Goal: Task Accomplishment & Management: Complete application form

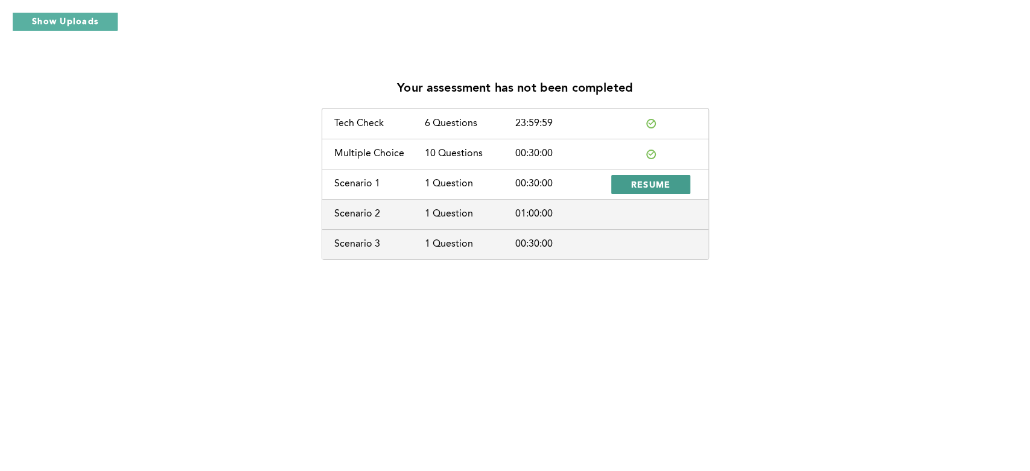
click at [649, 182] on span "RESUME" at bounding box center [651, 184] width 40 height 11
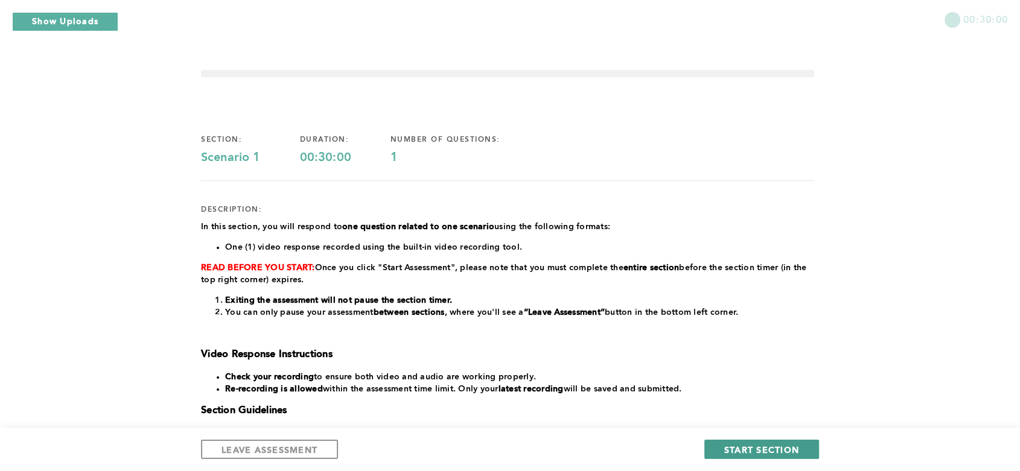
click at [774, 442] on button "START SECTION" at bounding box center [761, 449] width 115 height 19
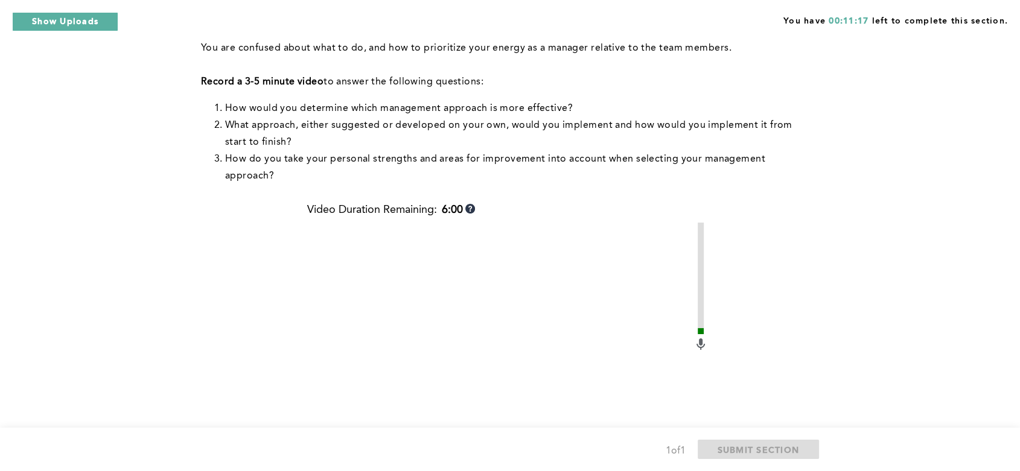
scroll to position [345, 0]
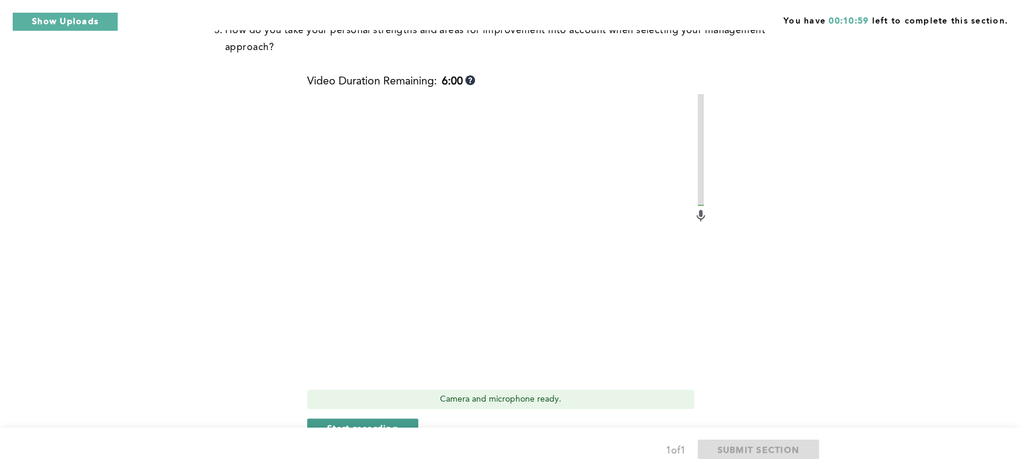
click at [363, 422] on span "Start recording" at bounding box center [362, 427] width 71 height 11
click at [372, 422] on span "Stop recording" at bounding box center [362, 427] width 71 height 11
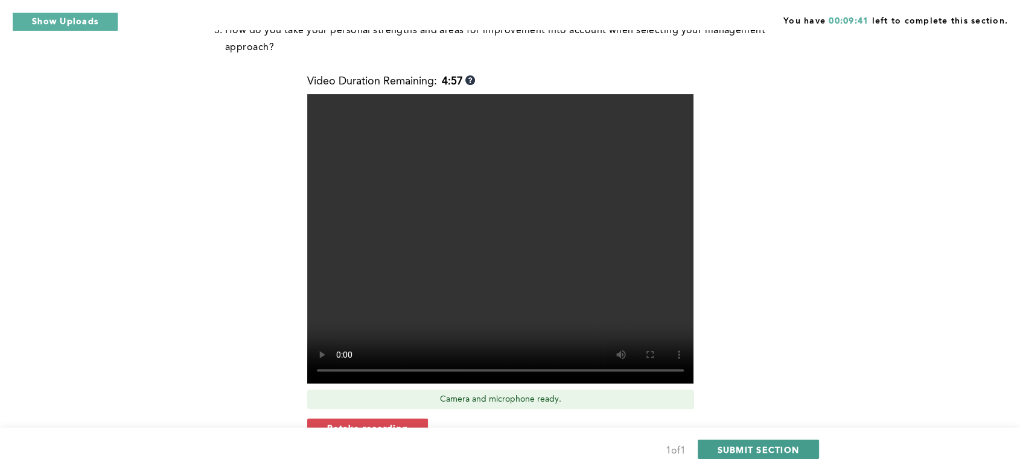
click at [776, 448] on span "SUBMIT SECTION" at bounding box center [758, 449] width 82 height 11
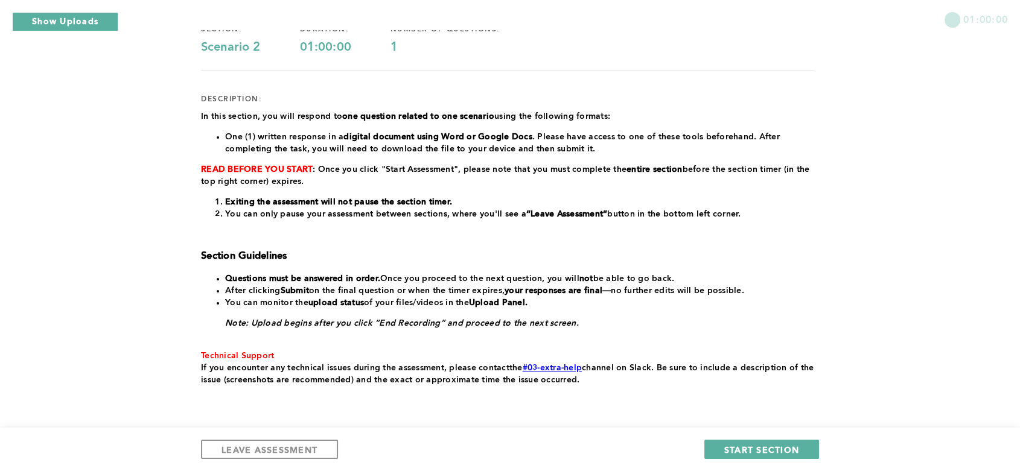
scroll to position [134, 0]
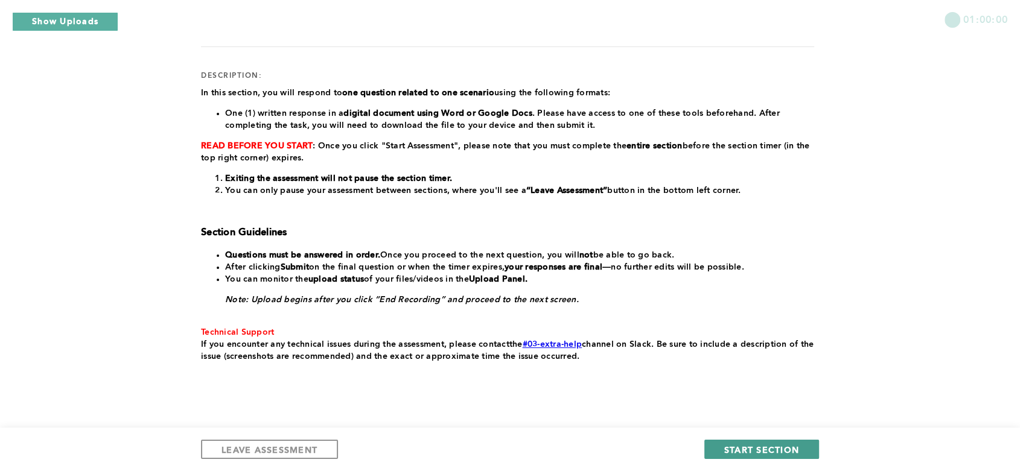
click at [762, 447] on span "START SECTION" at bounding box center [761, 449] width 75 height 11
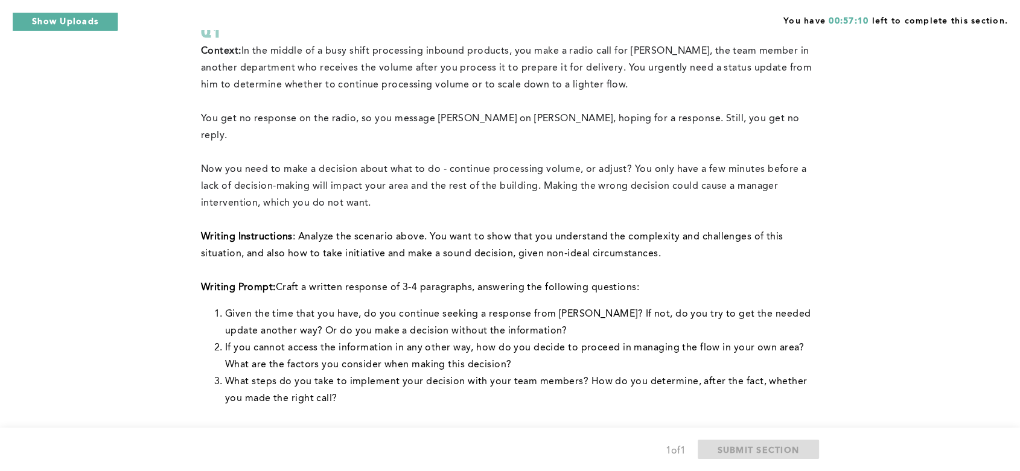
scroll to position [94, 0]
click at [116, 138] on div "You have 00:43:32 left to complete this section. Q1 Context: In the middle of a…" at bounding box center [510, 365] width 1020 height 918
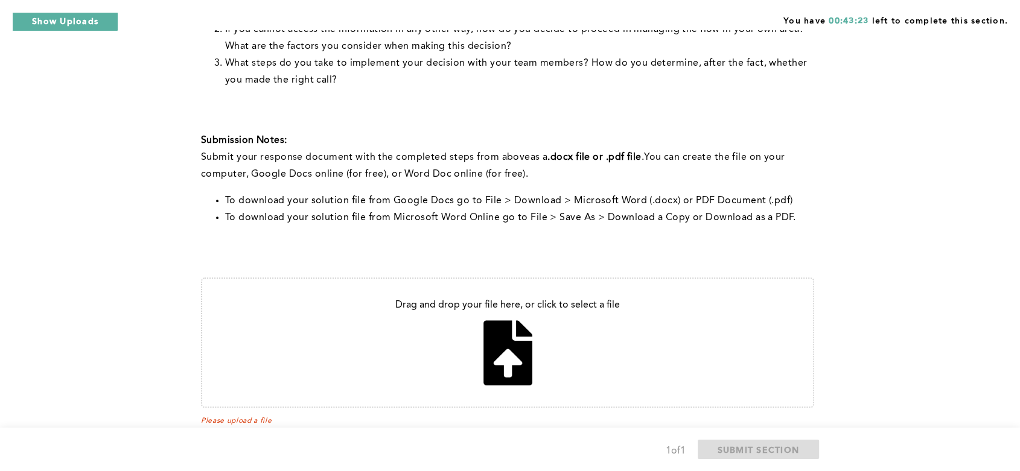
scroll to position [430, 0]
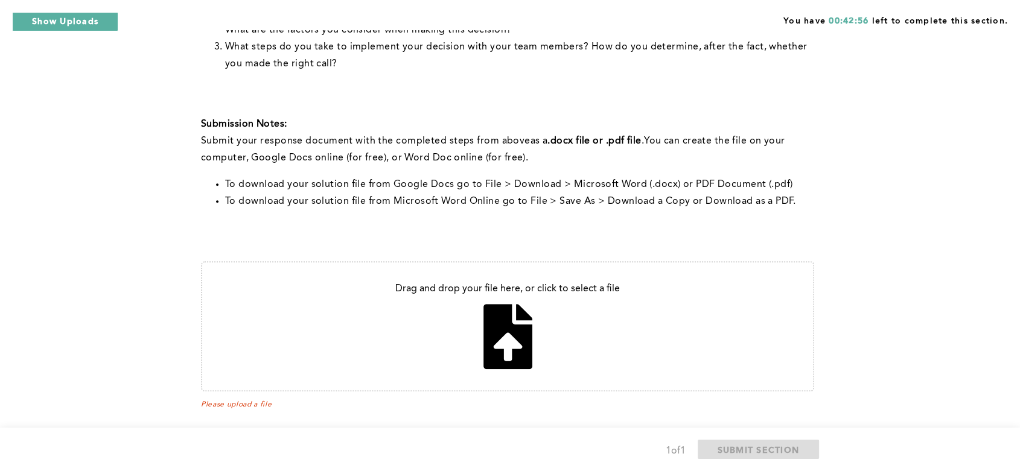
type input "C:\fakepath\[PERSON_NAME].docx"
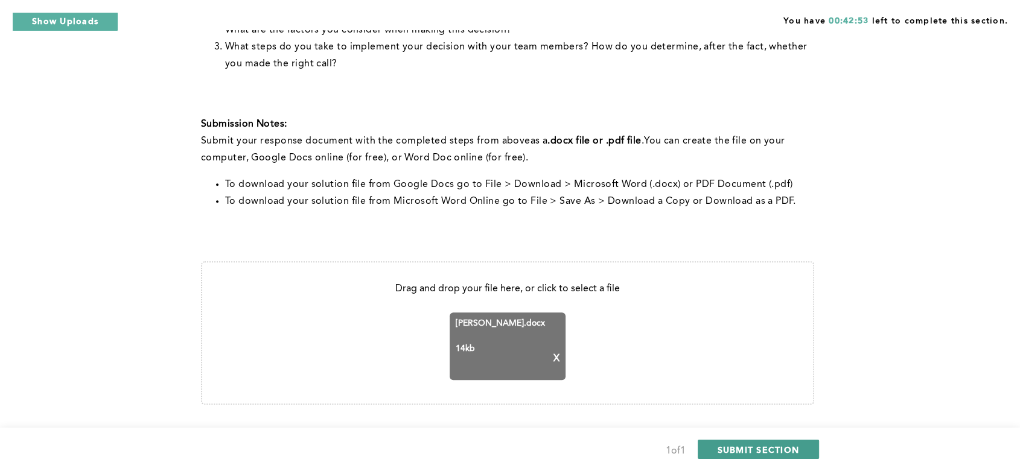
click at [798, 448] on span "SUBMIT SECTION" at bounding box center [758, 449] width 82 height 11
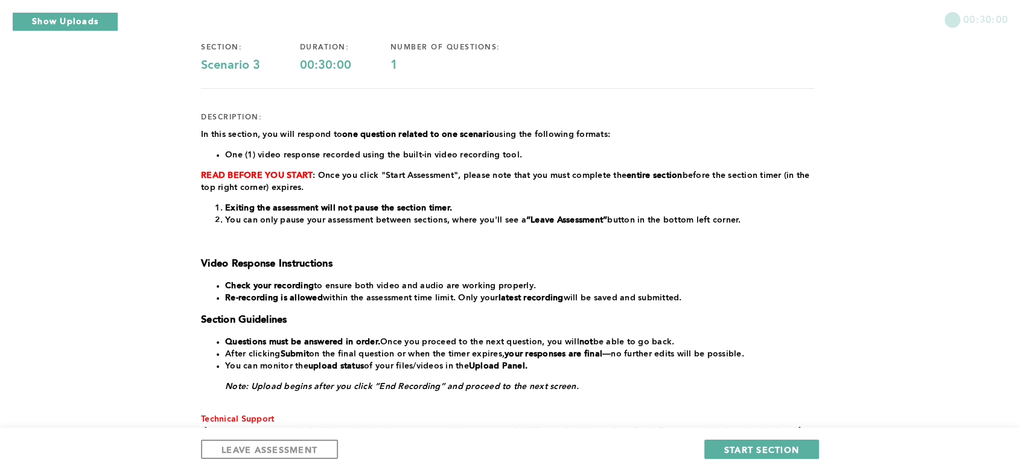
scroll to position [200, 0]
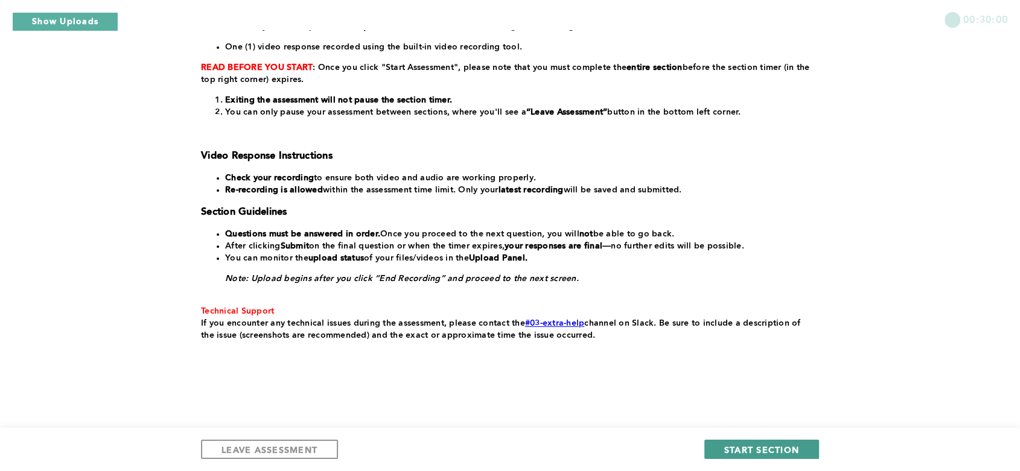
click at [810, 455] on button "START SECTION" at bounding box center [761, 449] width 115 height 19
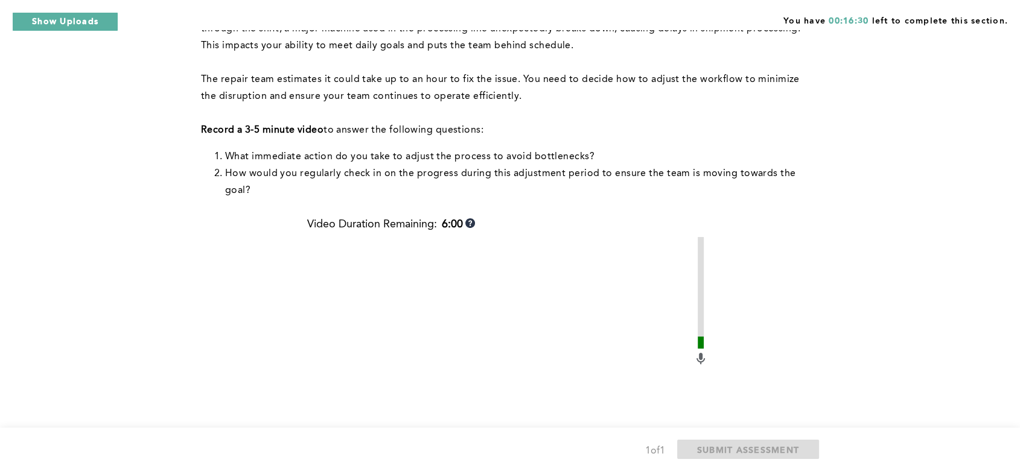
scroll to position [335, 0]
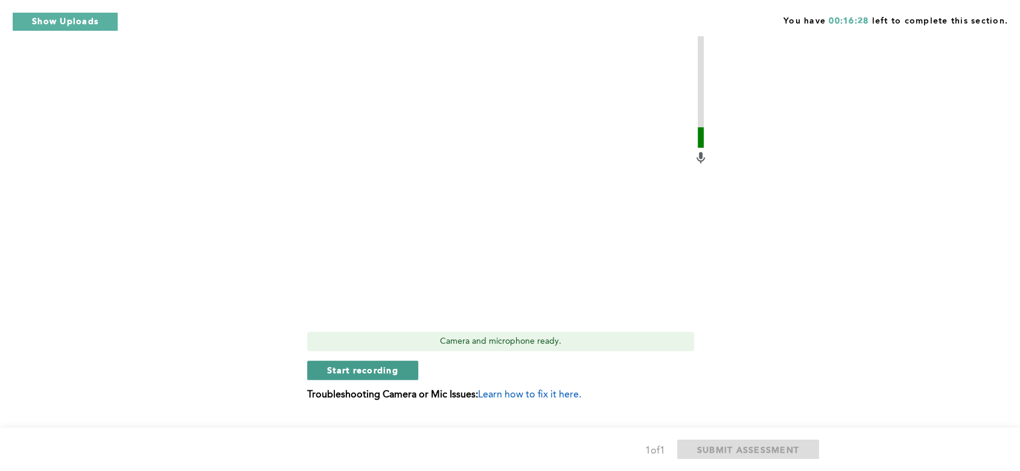
click at [355, 372] on span "Start recording" at bounding box center [362, 369] width 71 height 11
click at [367, 371] on span "Stop recording" at bounding box center [362, 369] width 71 height 11
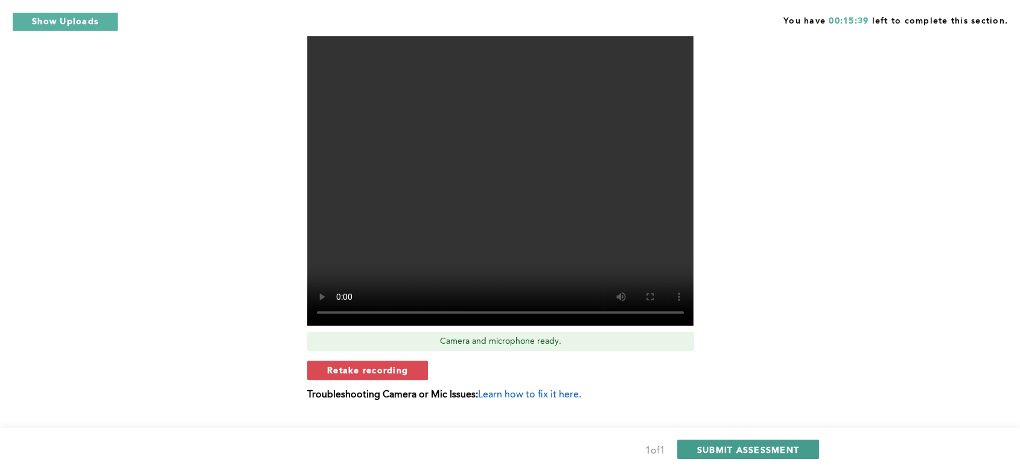
click at [751, 451] on span "SUBMIT ASSESSMENT" at bounding box center [748, 449] width 102 height 11
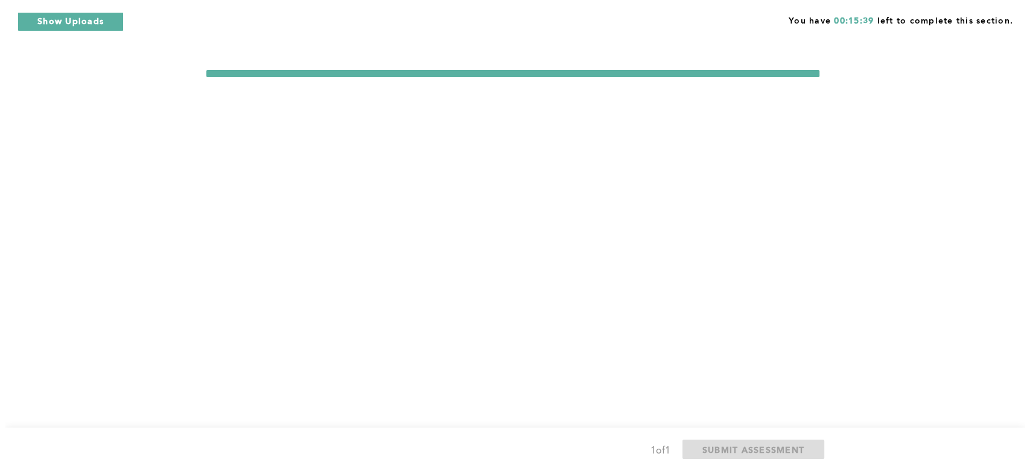
scroll to position [0, 0]
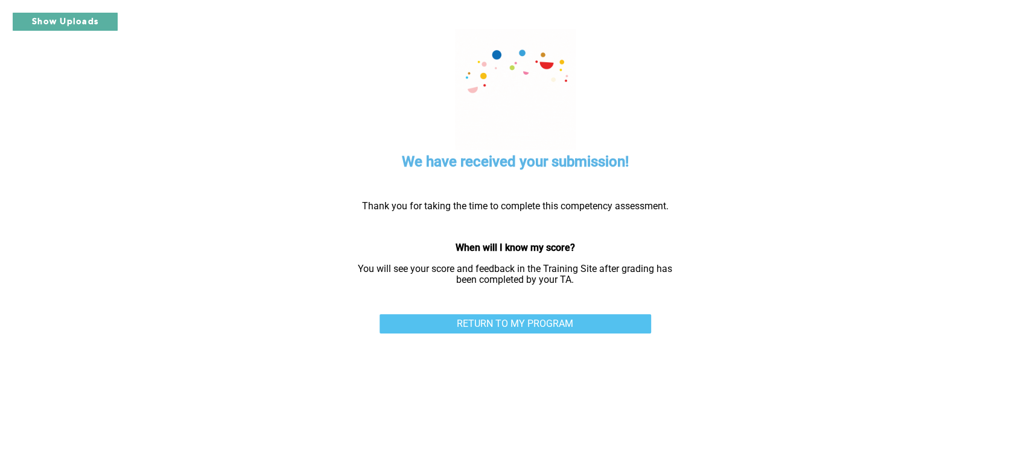
drag, startPoint x: 685, startPoint y: 341, endPoint x: 562, endPoint y: 322, distance: 125.1
click at [562, 322] on link "RETURN TO MY PROGRAM" at bounding box center [516, 323] width 272 height 19
